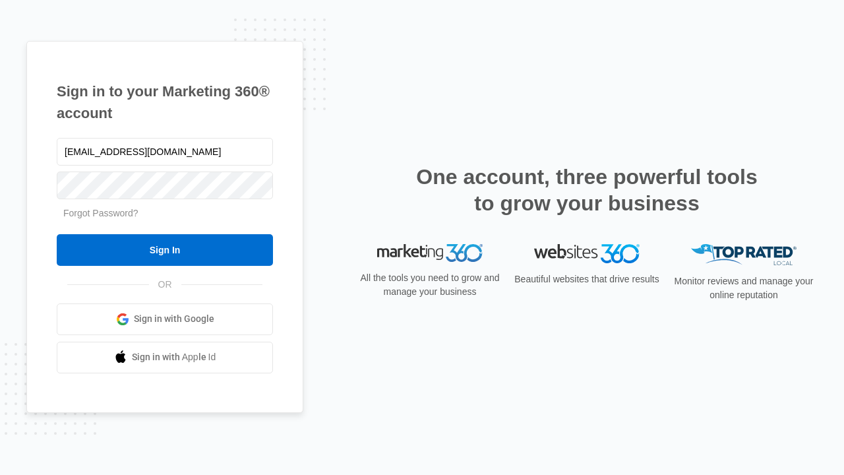
type input "[EMAIL_ADDRESS][DOMAIN_NAME]"
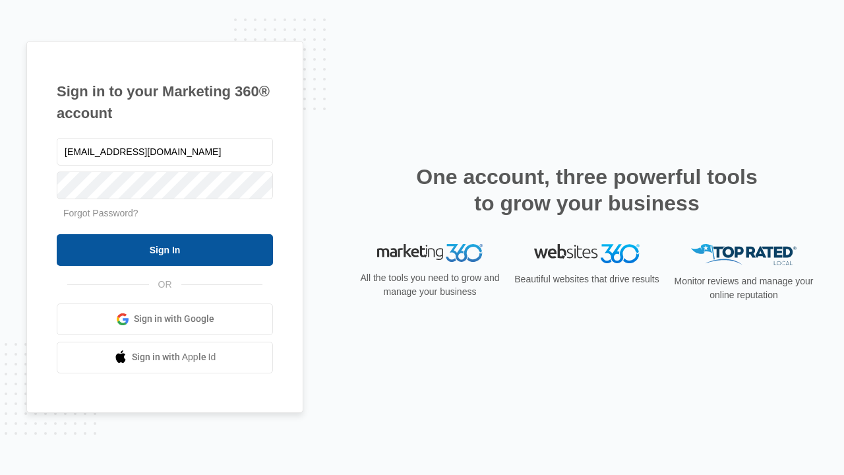
click at [165, 249] on input "Sign In" at bounding box center [165, 250] width 216 height 32
